Goal: Information Seeking & Learning: Learn about a topic

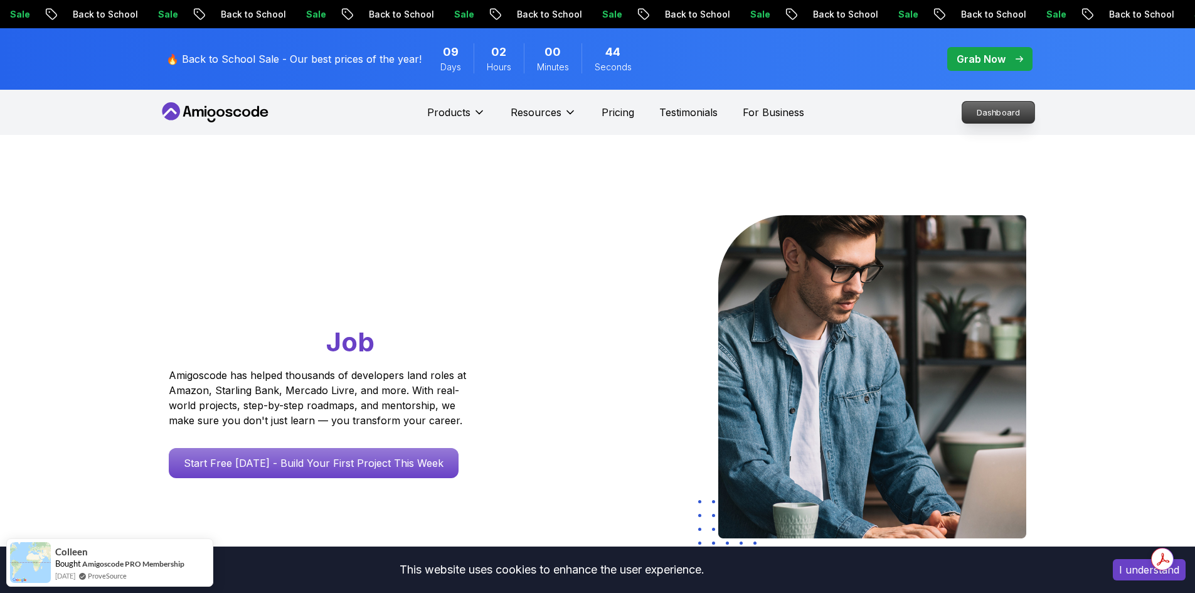
click at [999, 114] on p "Dashboard" at bounding box center [998, 112] width 72 height 21
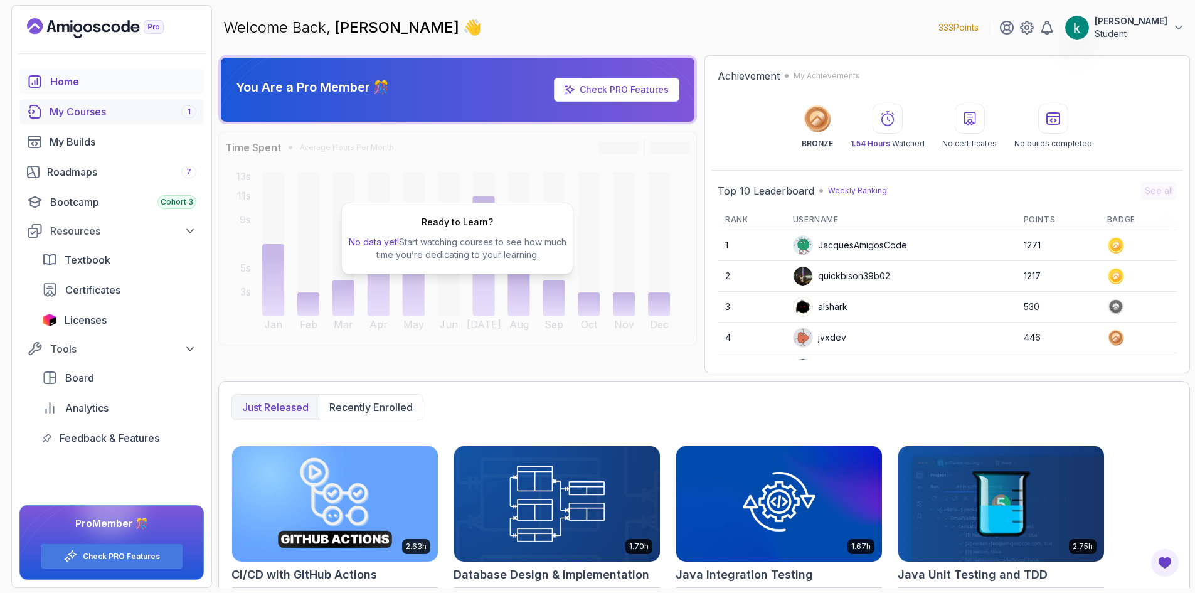
click at [98, 112] on div "My Courses 1" at bounding box center [123, 111] width 147 height 15
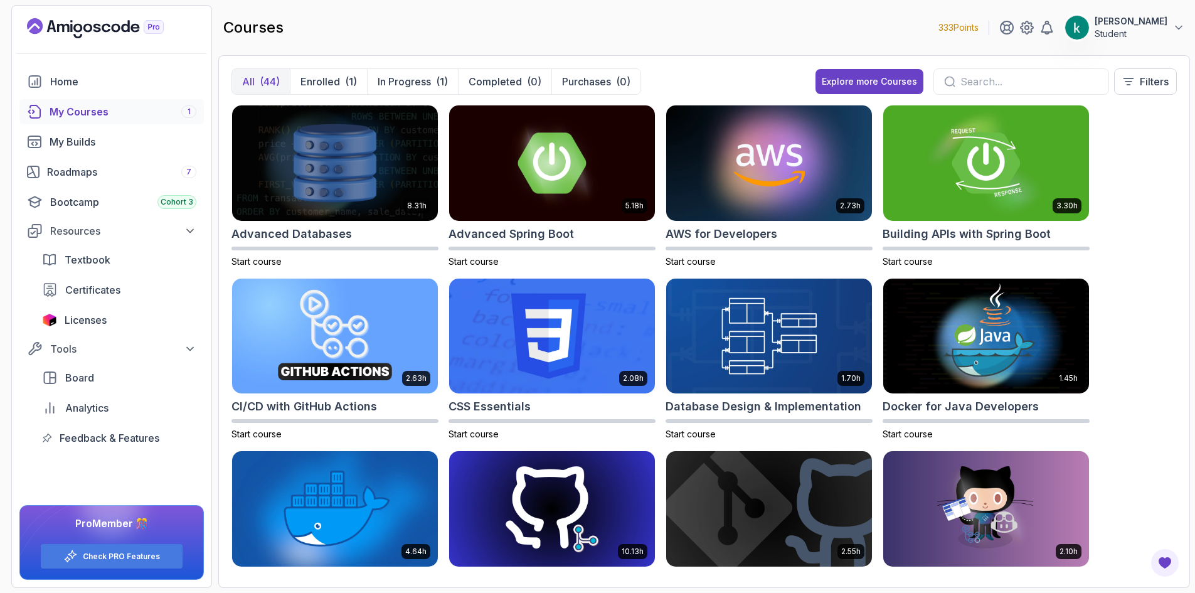
drag, startPoint x: 97, startPoint y: 390, endPoint x: 1132, endPoint y: 293, distance: 1040.4
click at [1132, 293] on div "8.31h Advanced Databases Start course 5.18h Advanced Spring Boot Start course 2…" at bounding box center [703, 340] width 945 height 470
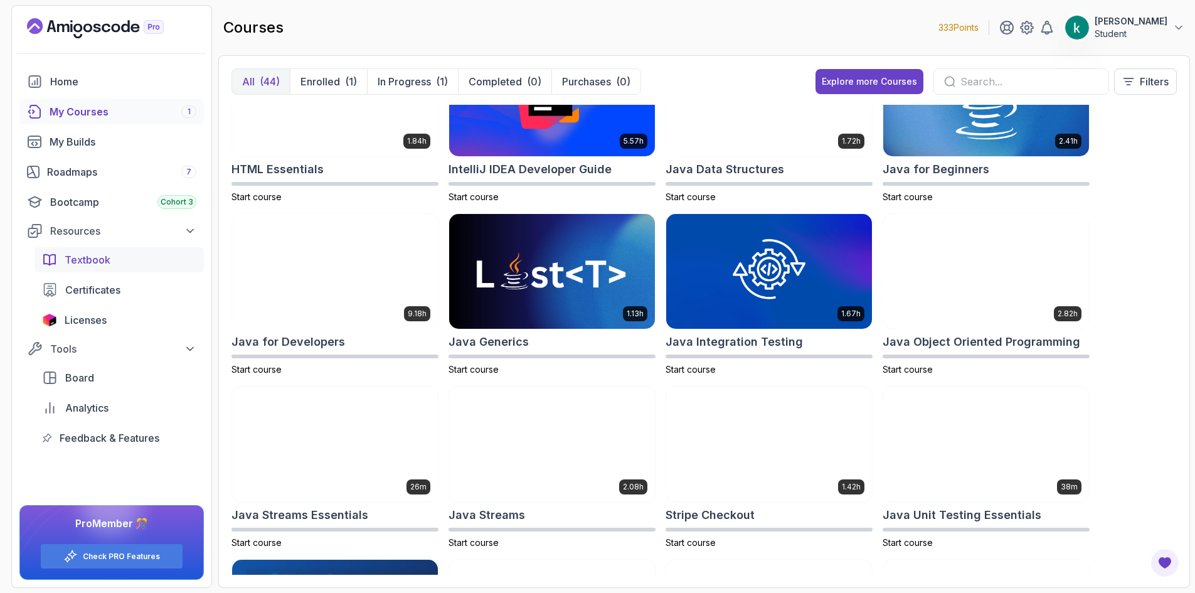
scroll to position [439, 0]
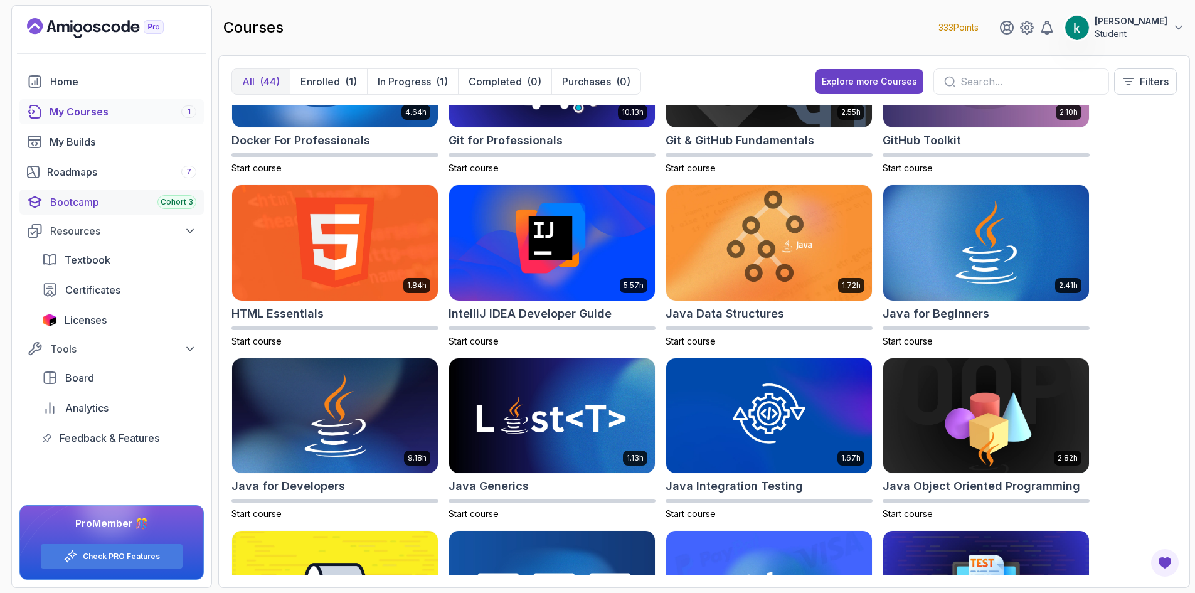
click at [98, 204] on div "Bootcamp Cohort 3" at bounding box center [123, 201] width 146 height 15
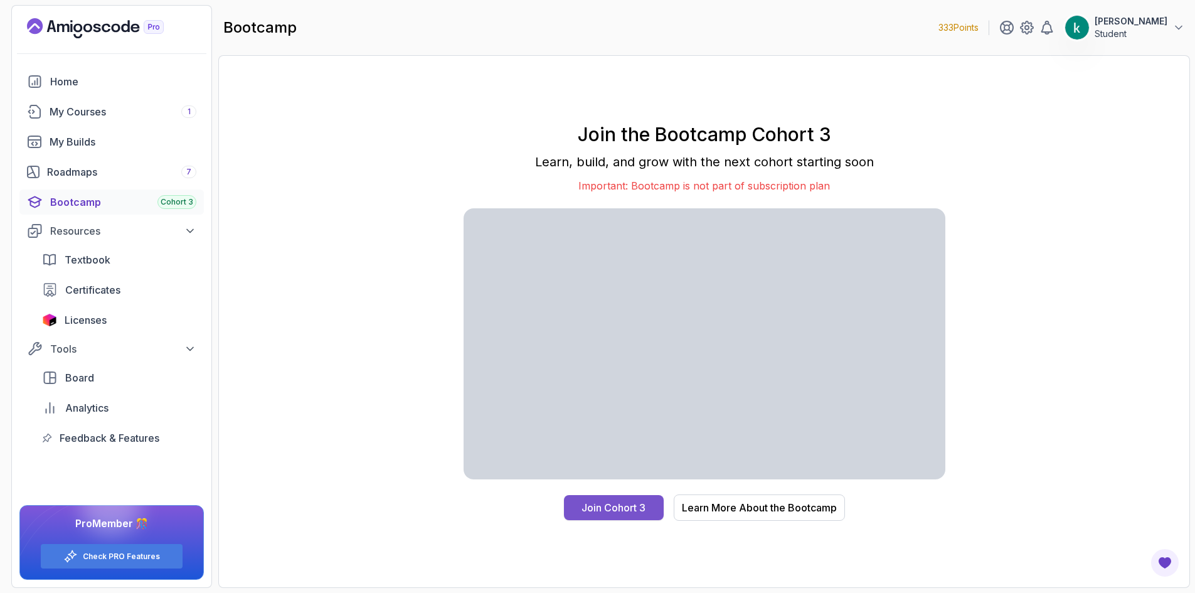
click at [606, 509] on div "Join Cohort 3" at bounding box center [613, 507] width 64 height 15
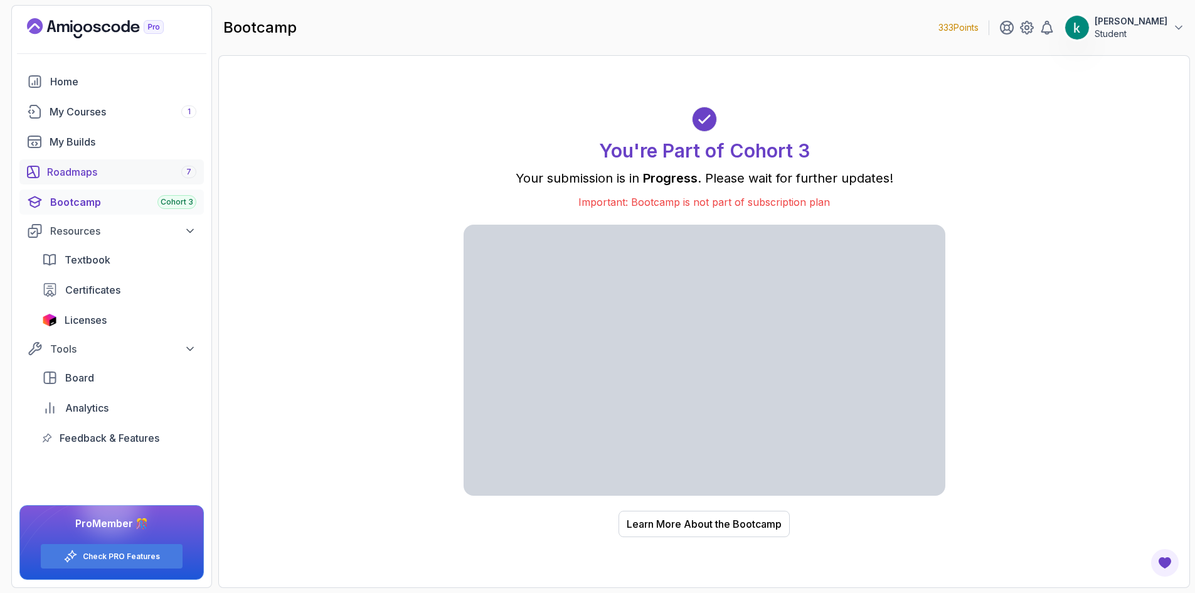
click at [108, 176] on div "Roadmaps 7" at bounding box center [121, 171] width 149 height 15
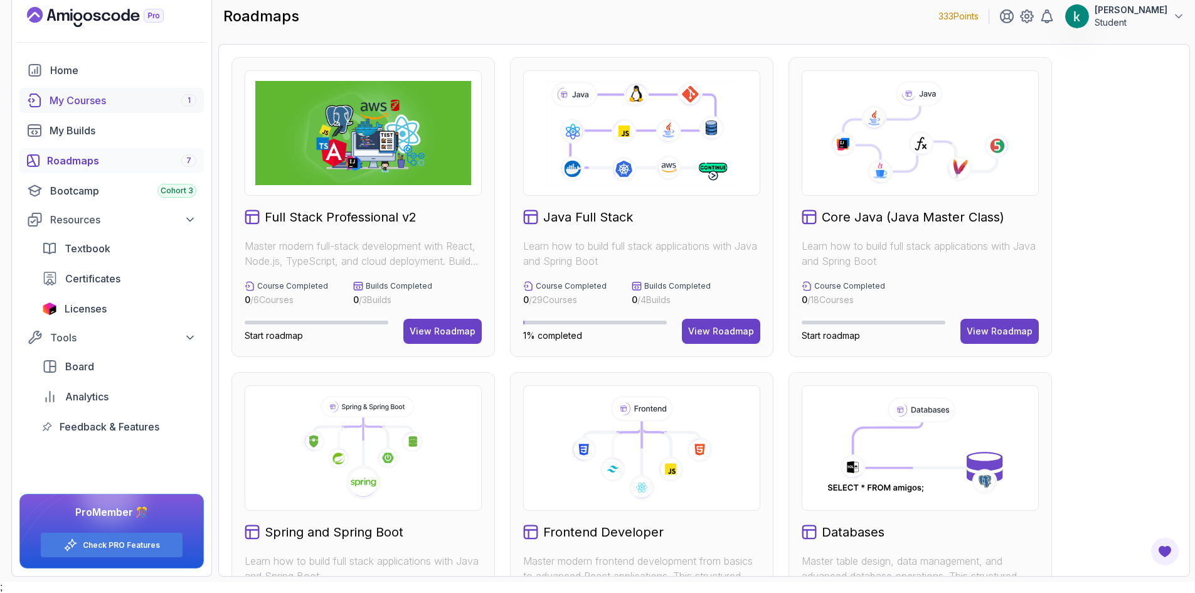
click at [108, 105] on div "My Courses 1" at bounding box center [123, 100] width 147 height 15
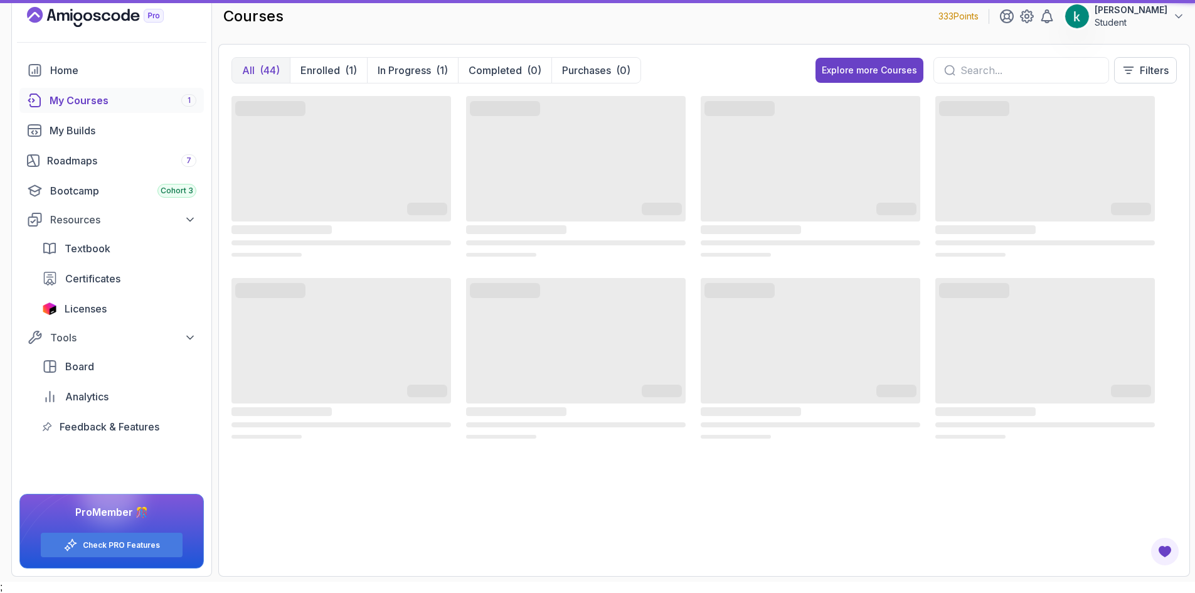
click at [109, 103] on div "My Courses 1" at bounding box center [123, 100] width 147 height 15
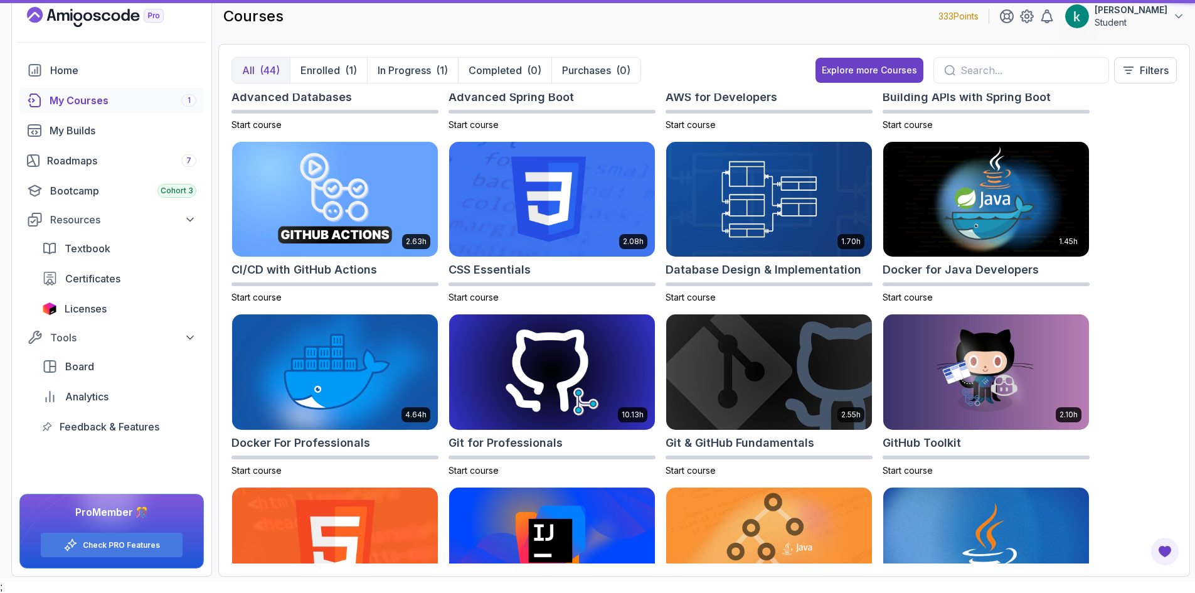
scroll to position [1003, 0]
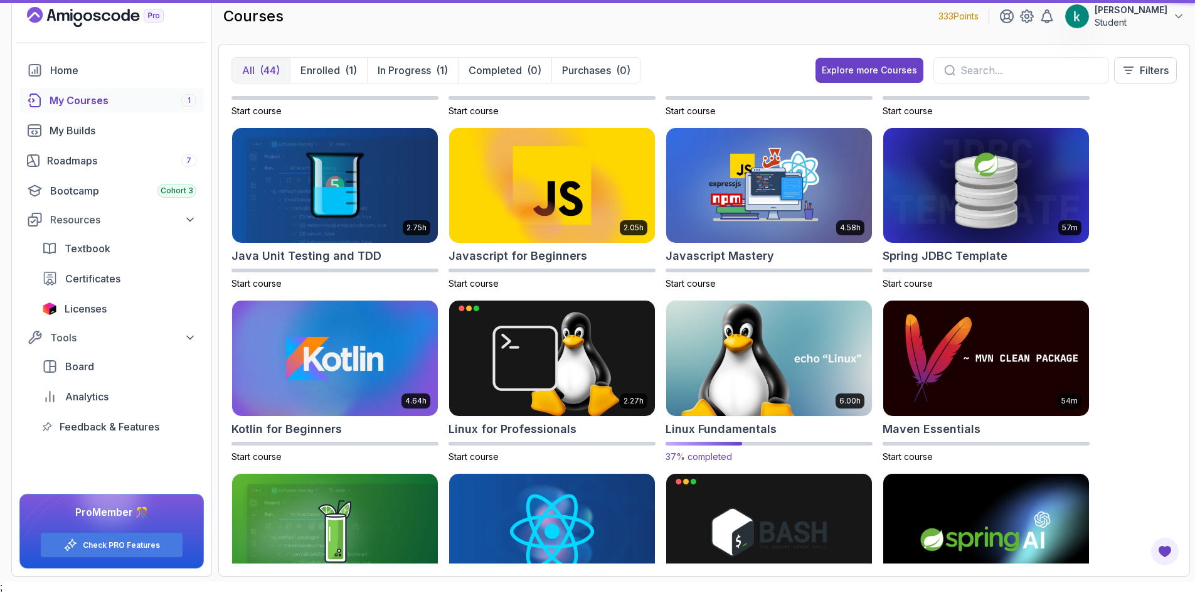
click at [796, 404] on img at bounding box center [769, 358] width 216 height 121
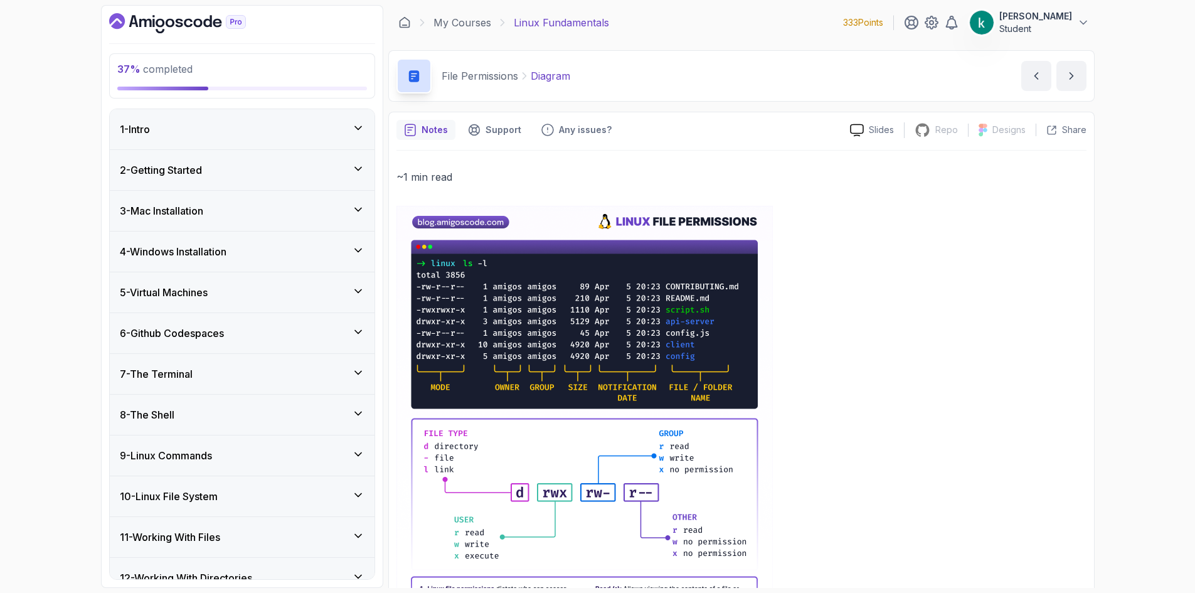
click at [200, 73] on p "37 % completed" at bounding box center [242, 68] width 250 height 15
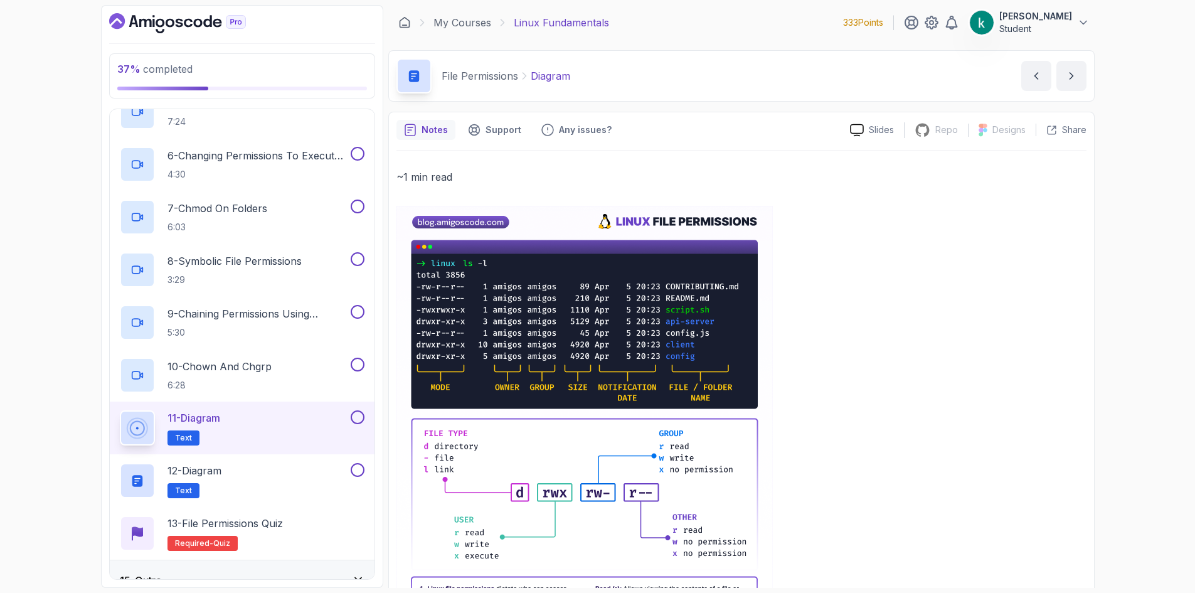
scroll to position [324, 0]
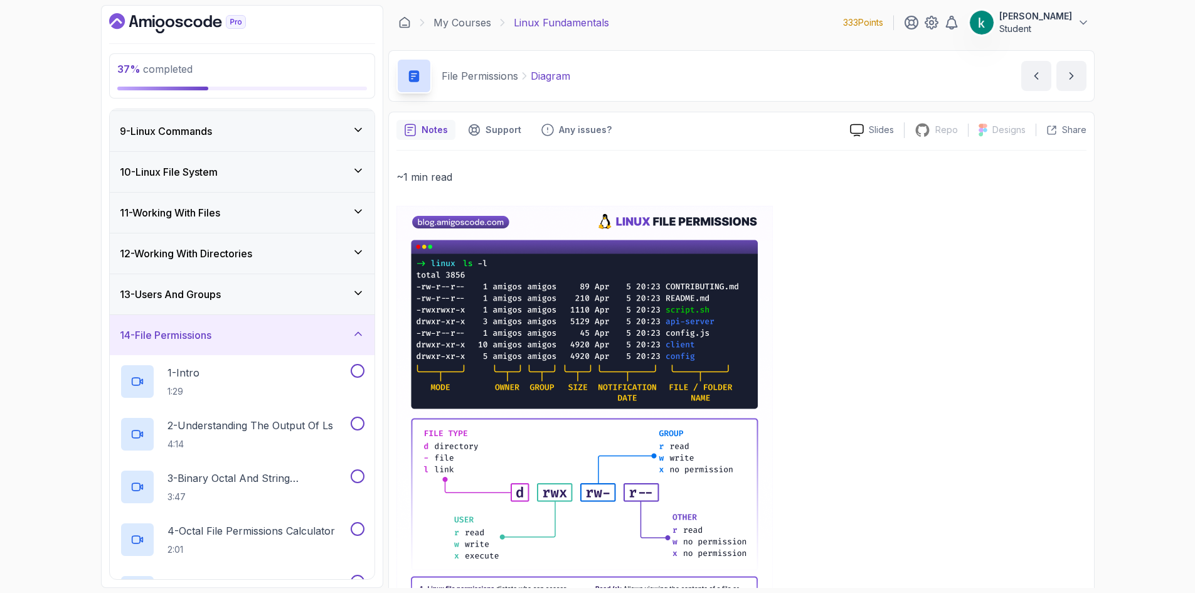
click at [357, 291] on icon at bounding box center [358, 293] width 13 height 13
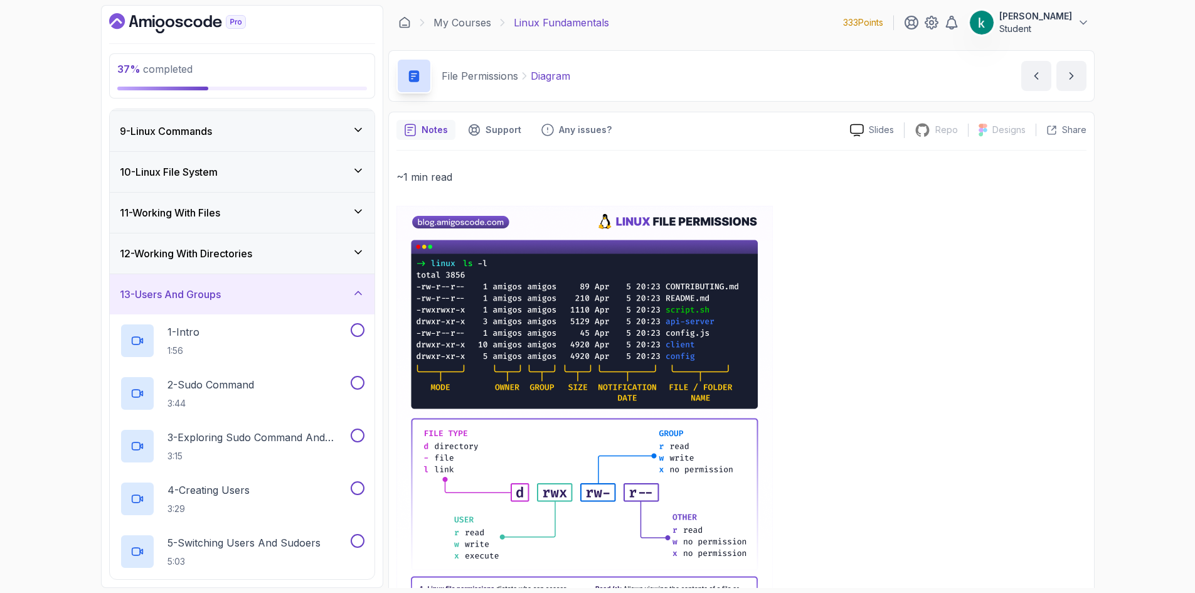
click at [357, 291] on icon at bounding box center [358, 293] width 13 height 13
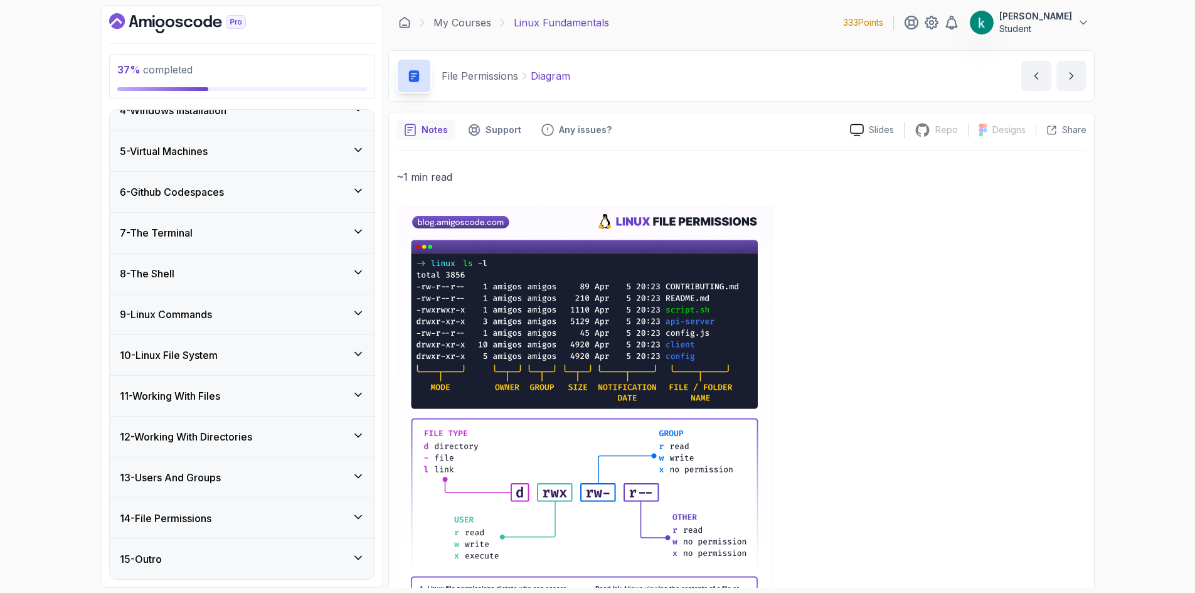
scroll to position [142, 0]
click at [357, 149] on icon at bounding box center [358, 150] width 13 height 13
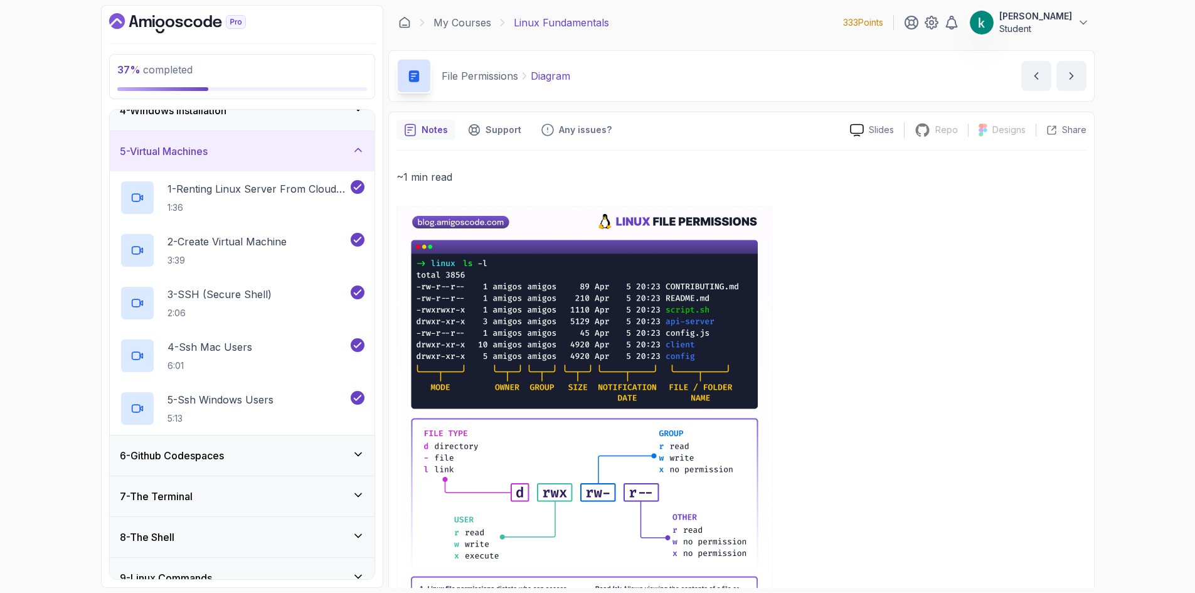
click at [357, 149] on icon at bounding box center [358, 150] width 13 height 13
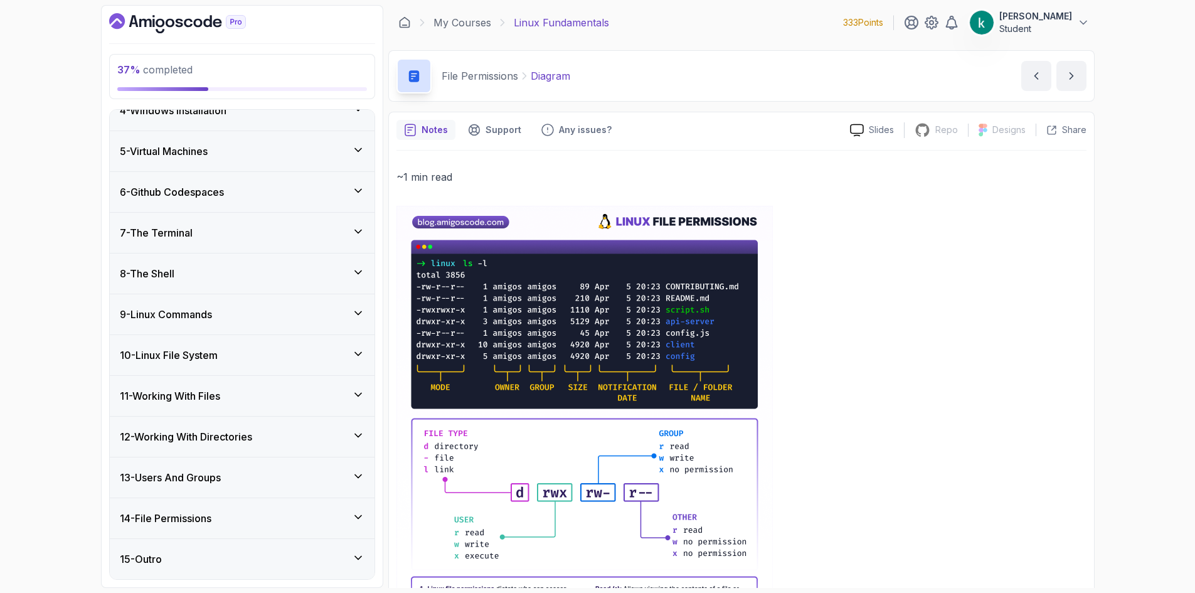
click at [361, 193] on icon at bounding box center [358, 190] width 13 height 13
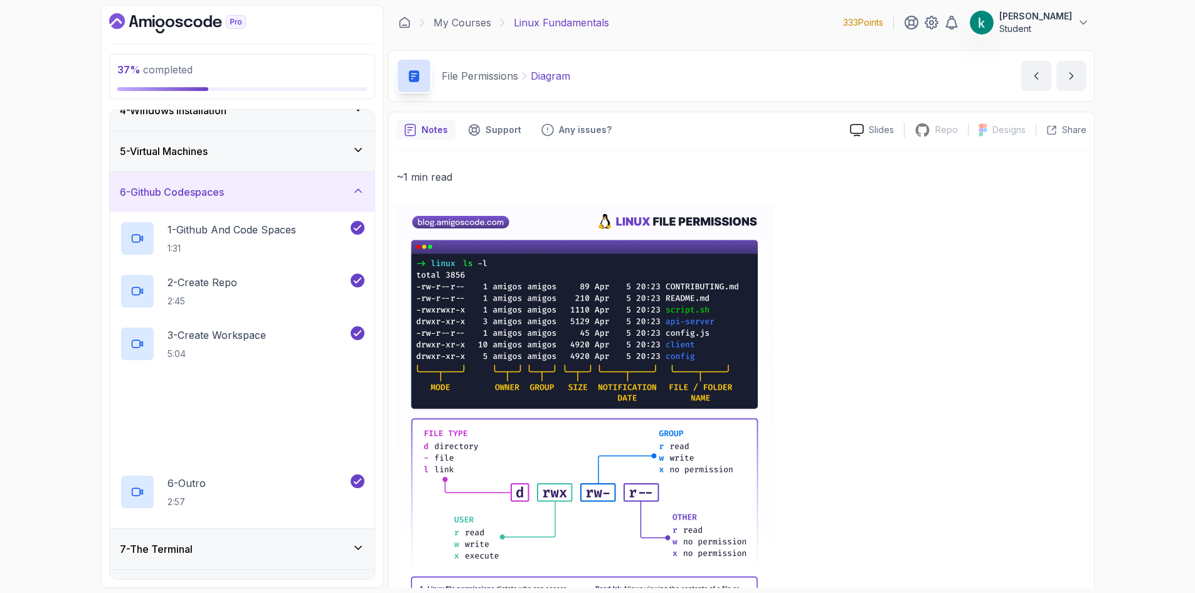
click at [361, 192] on icon at bounding box center [358, 190] width 6 height 3
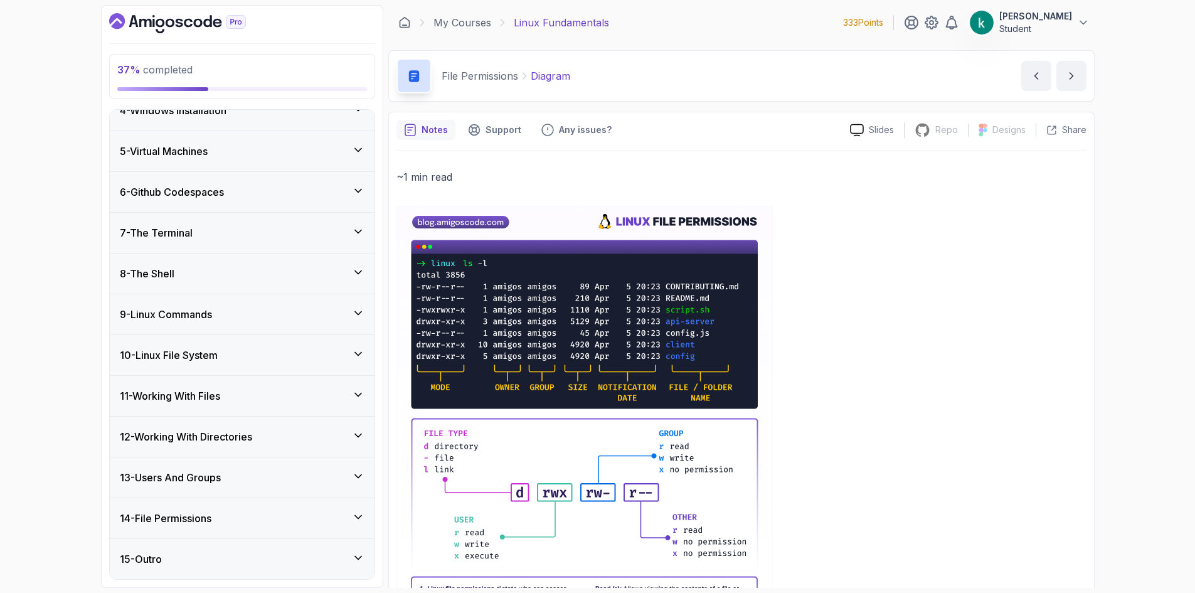
click at [358, 270] on icon at bounding box center [358, 272] width 13 height 13
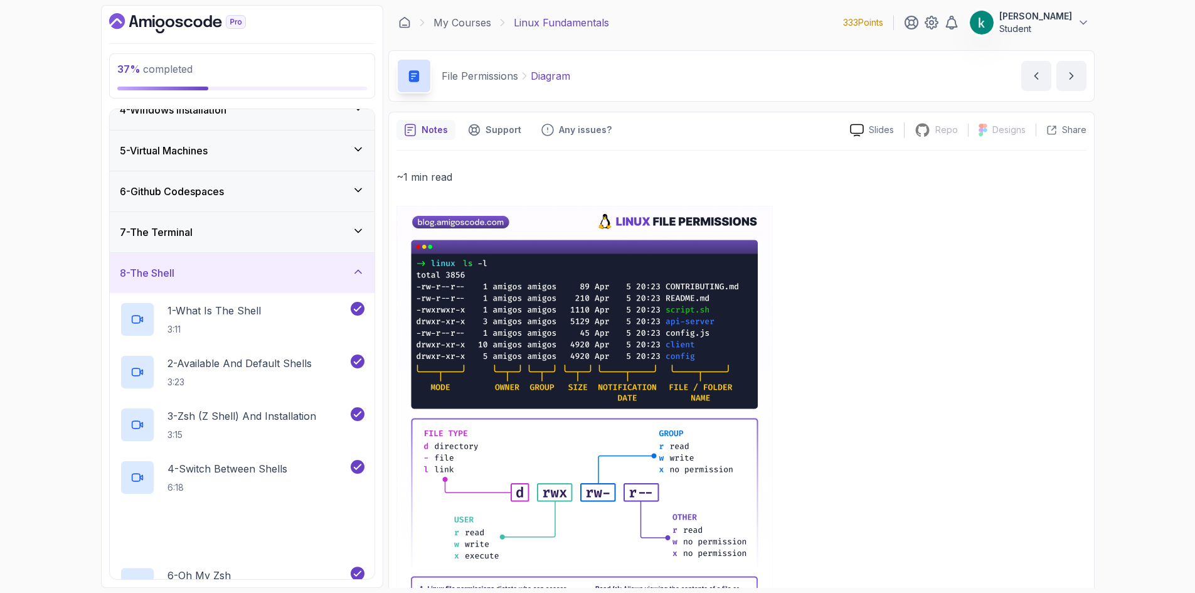
click at [358, 270] on icon at bounding box center [358, 271] width 6 height 3
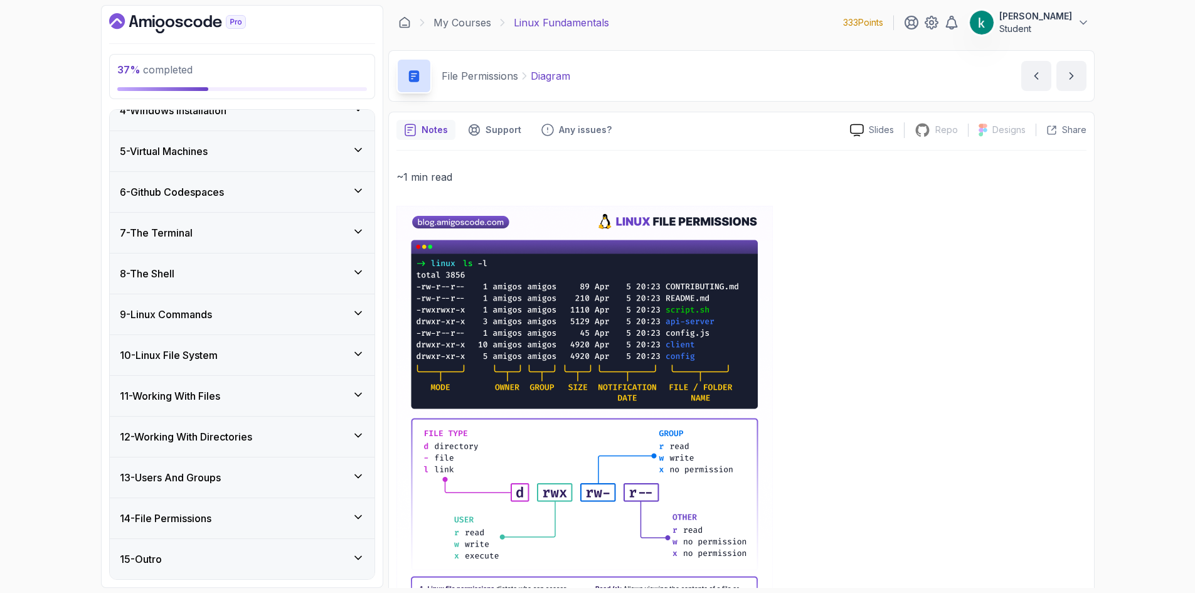
scroll to position [13, 0]
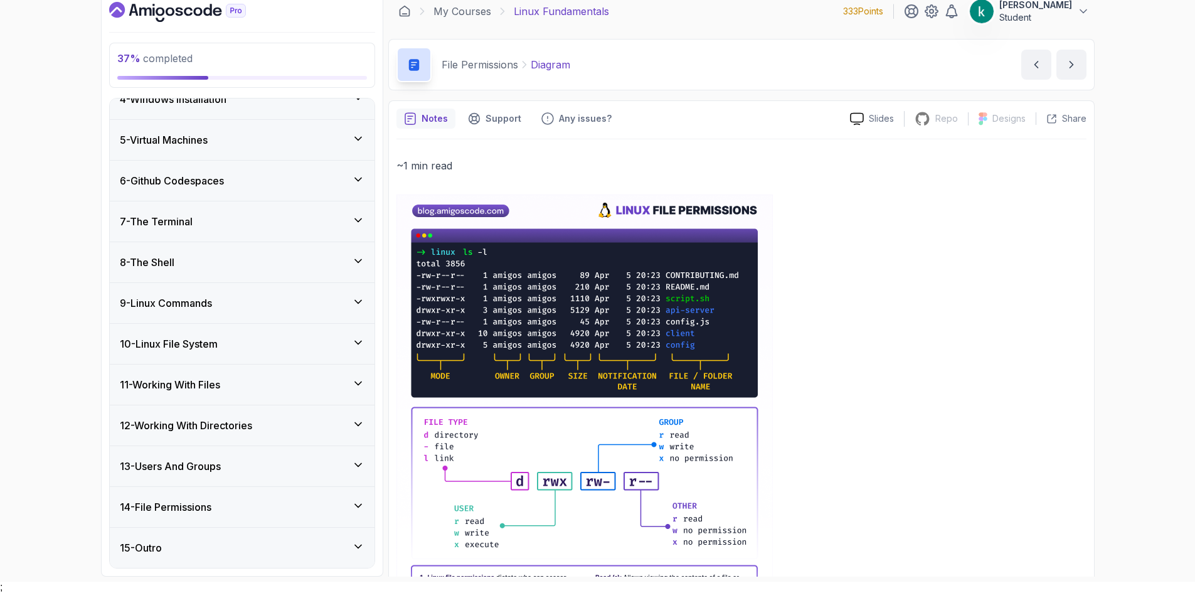
click at [357, 304] on icon at bounding box center [358, 301] width 13 height 13
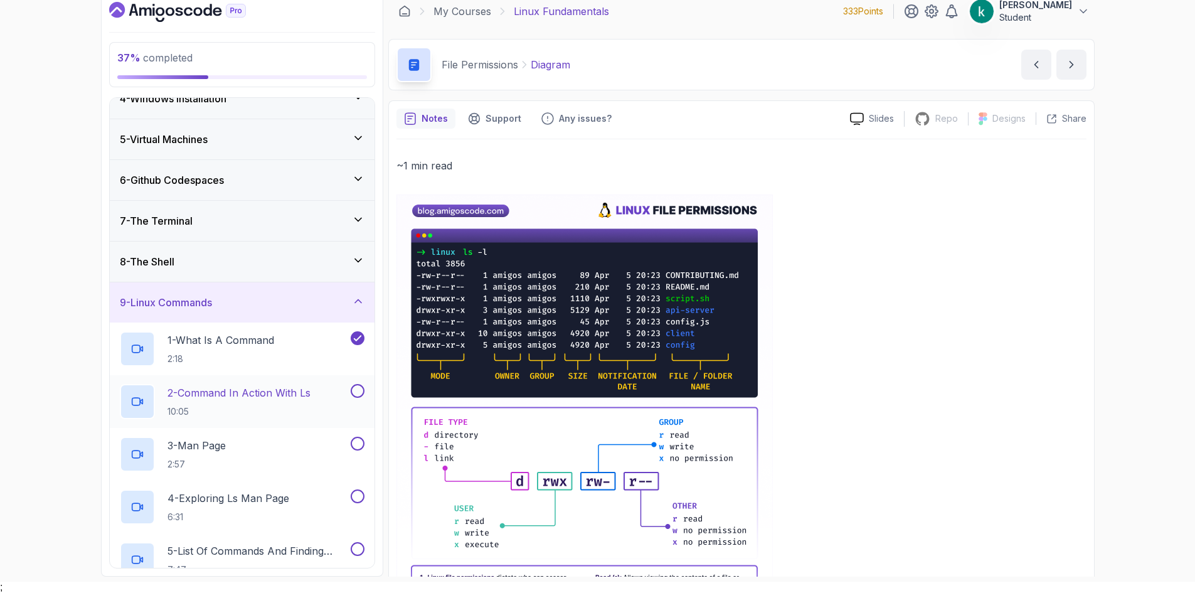
scroll to position [267, 0]
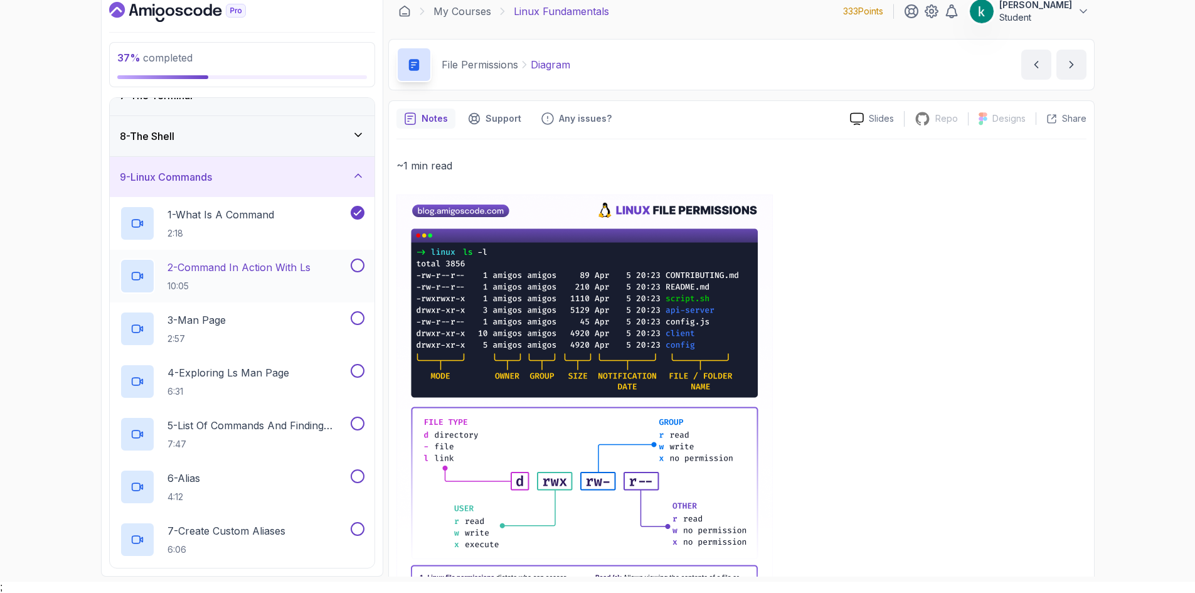
click at [287, 264] on p "2 - Command In Action With ls" at bounding box center [238, 267] width 143 height 15
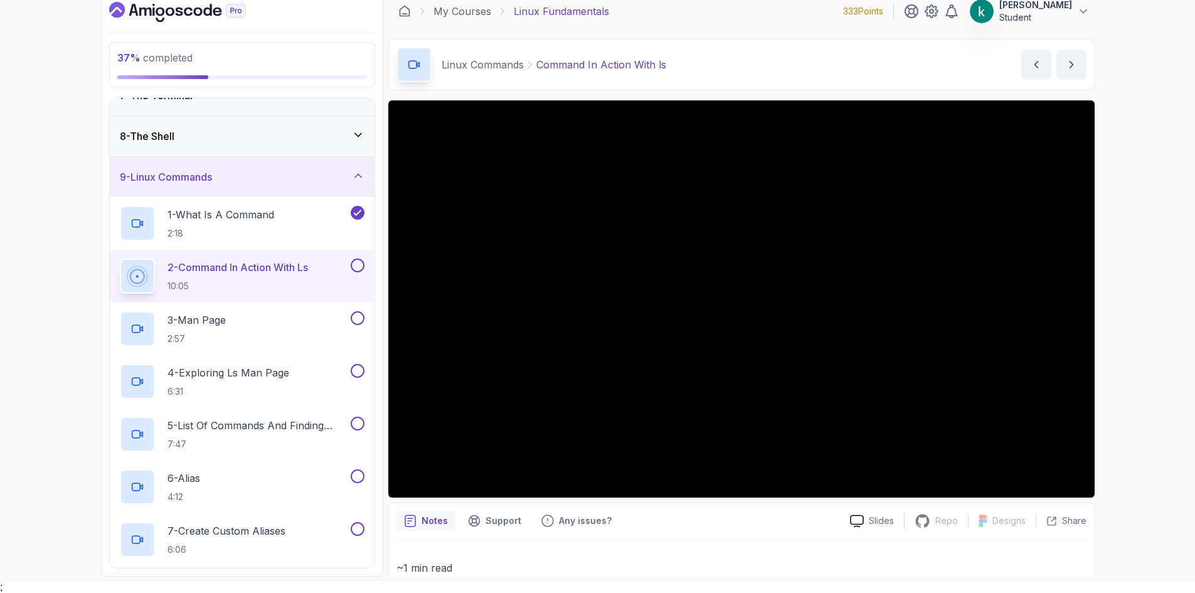
click at [1170, 298] on div "37 % completed 1 - Intro 2 - Getting Started 3 - Mac Installation 4 - Windows I…" at bounding box center [597, 285] width 1195 height 593
drag, startPoint x: 286, startPoint y: 309, endPoint x: 257, endPoint y: 287, distance: 36.2
